Goal: Check status

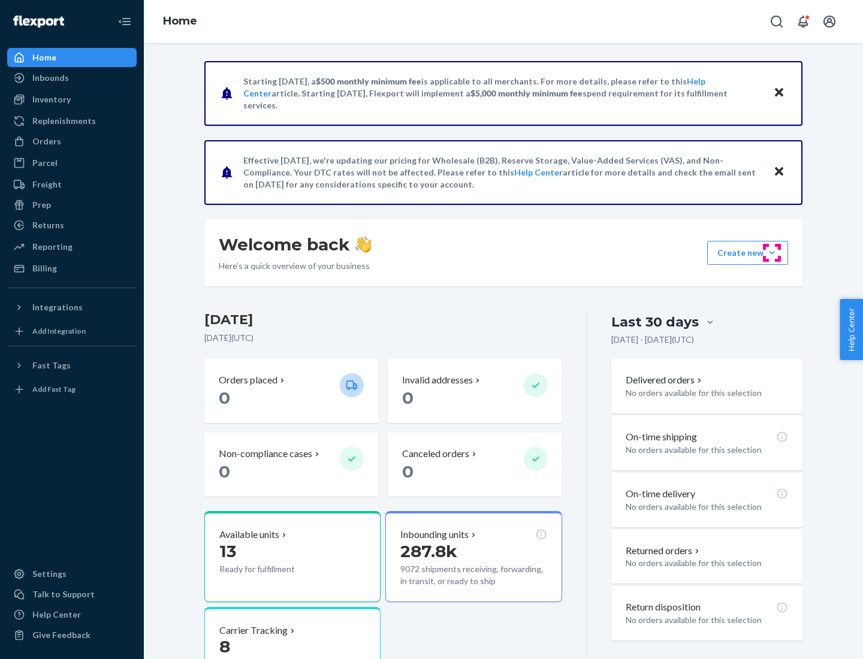
click at [772, 253] on button "Create new Create new inbound Create new order Create new product" at bounding box center [747, 253] width 81 height 24
click at [41, 205] on div "Prep" at bounding box center [41, 205] width 19 height 12
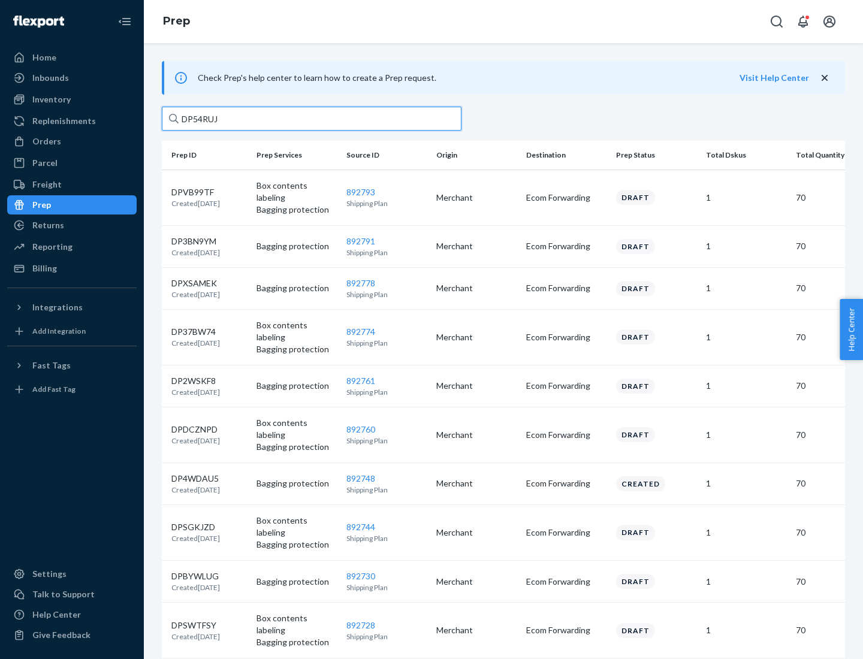
type input "DP54RUJL"
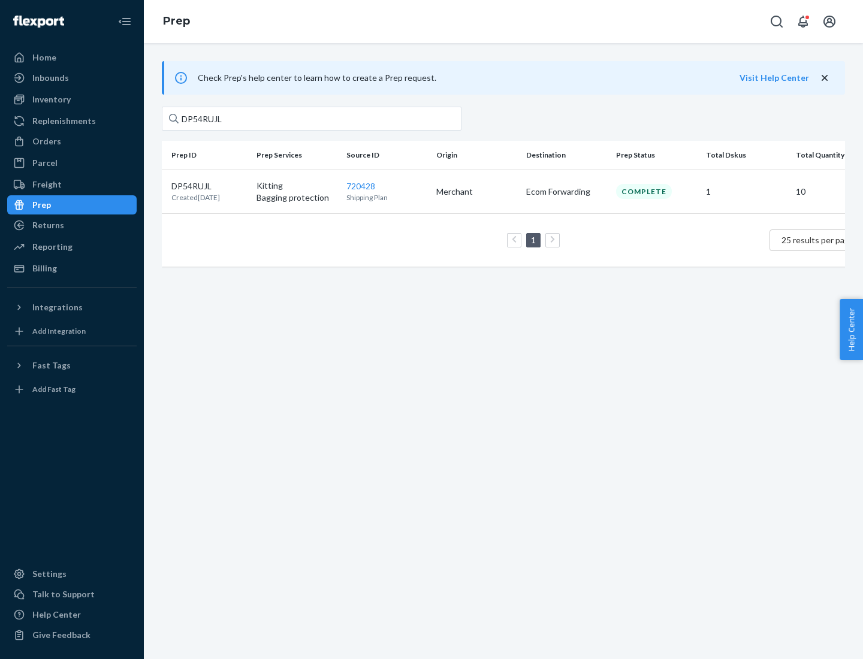
click at [209, 185] on p "DP54RUJL" at bounding box center [195, 186] width 49 height 12
